Goal: Navigation & Orientation: Understand site structure

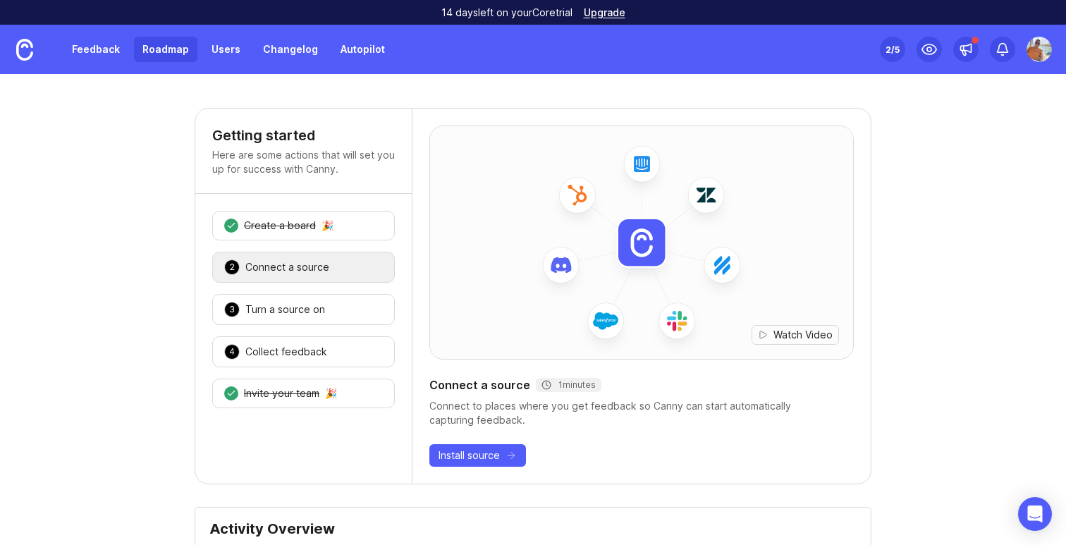
click at [171, 46] on link "Roadmap" at bounding box center [165, 49] width 63 height 25
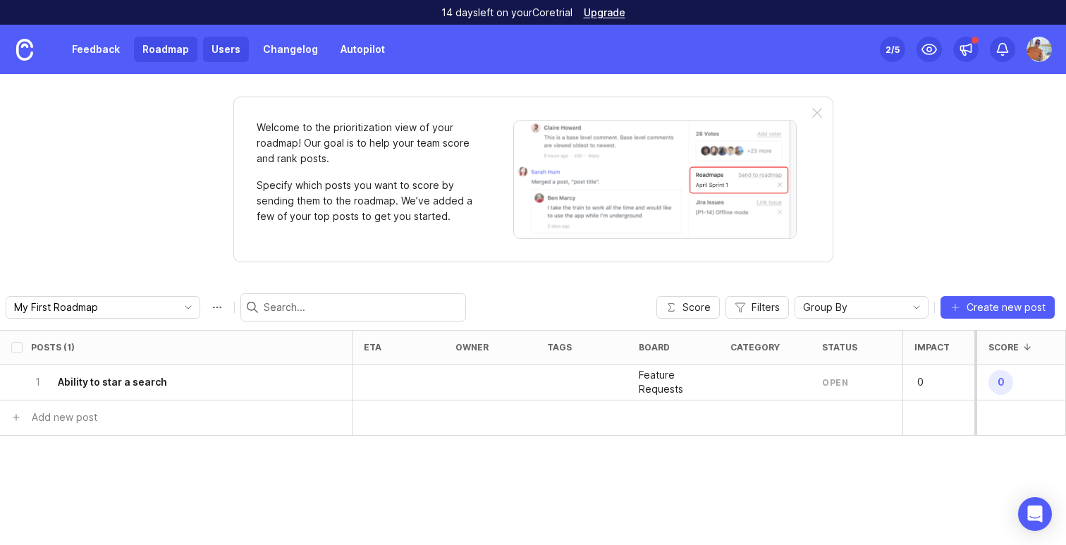
click at [226, 59] on link "Users" at bounding box center [226, 49] width 46 height 25
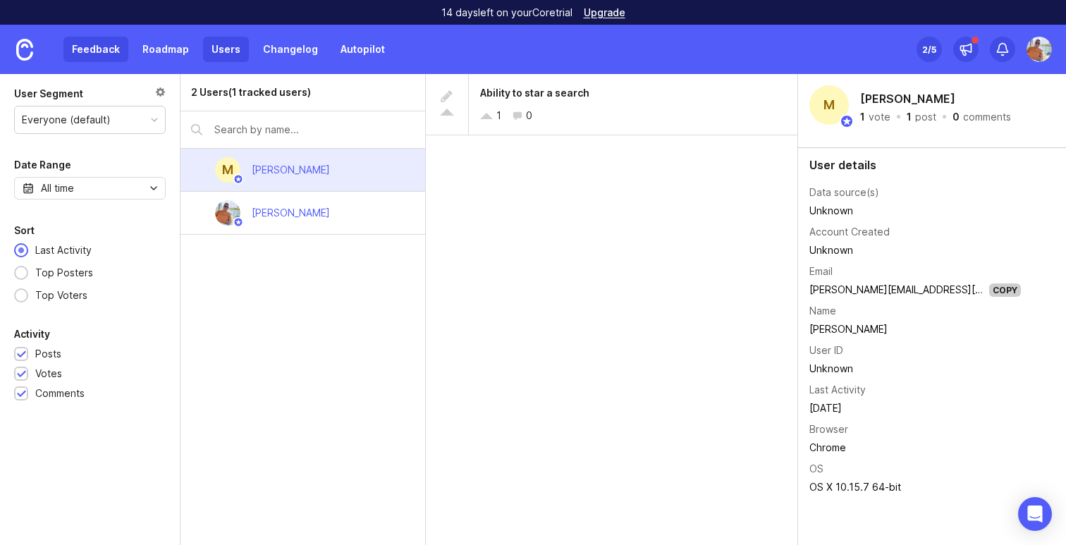
click at [75, 57] on link "Feedback" at bounding box center [95, 49] width 65 height 25
